Goal: Communication & Community: Answer question/provide support

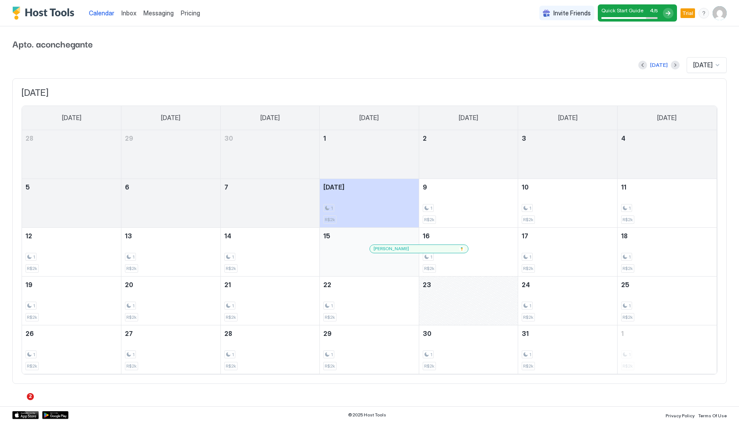
click at [130, 13] on span "Inbox" at bounding box center [128, 12] width 15 height 7
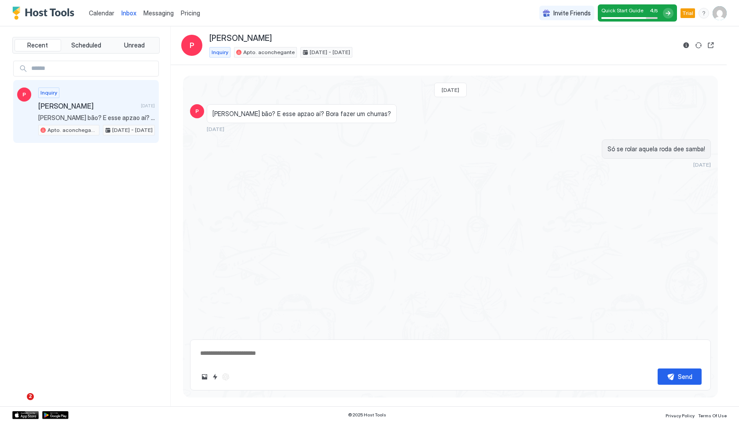
type textarea "*"
